Goal: Task Accomplishment & Management: Use online tool/utility

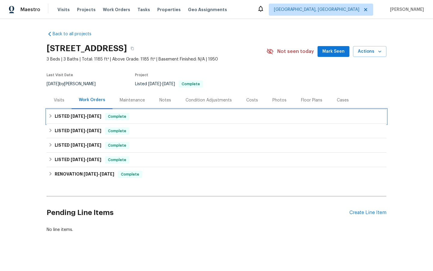
click at [119, 116] on span "Complete" at bounding box center [117, 116] width 23 height 6
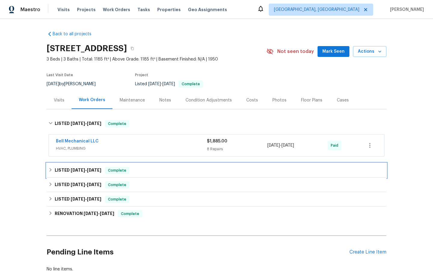
click at [113, 168] on span "Complete" at bounding box center [117, 170] width 23 height 6
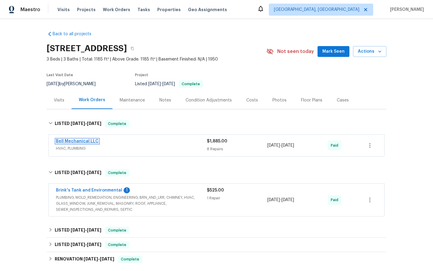
click at [77, 139] on link "Bell Mechanical LLC" at bounding box center [77, 141] width 43 height 4
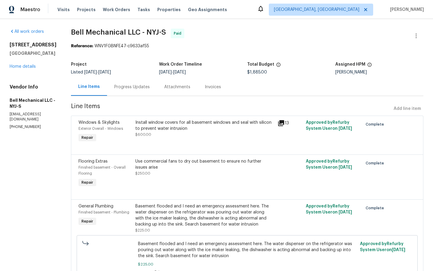
click at [281, 122] on icon at bounding box center [281, 123] width 6 height 6
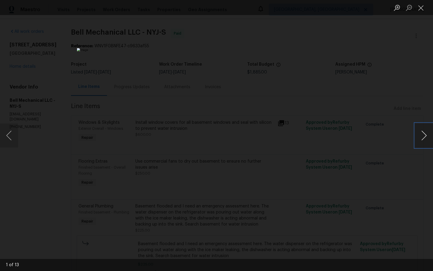
click at [424, 134] on button "Next image" at bounding box center [424, 135] width 18 height 24
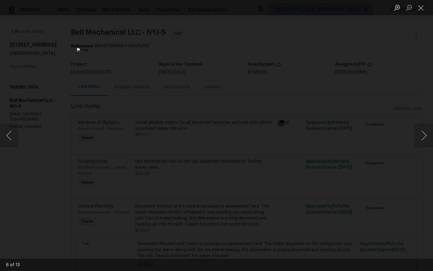
click at [384, 69] on div "Lightbox" at bounding box center [216, 135] width 433 height 271
